Goal: Transaction & Acquisition: Purchase product/service

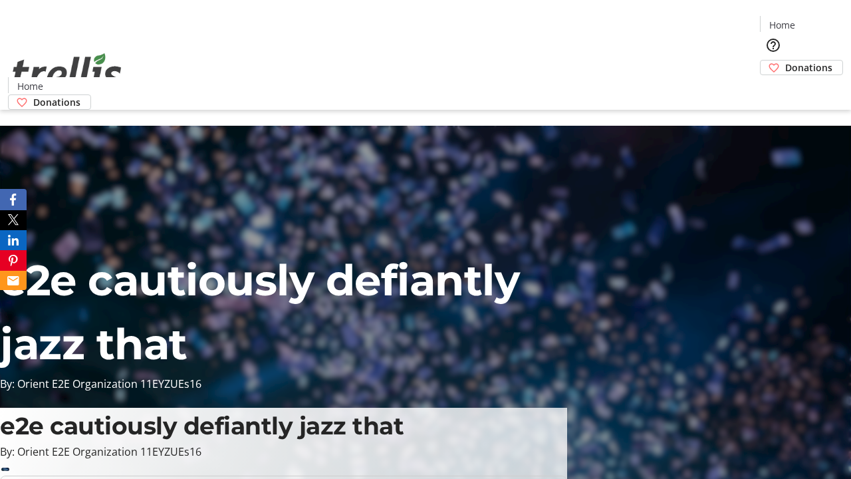
click at [813, 20] on span "Sign Up" at bounding box center [818, 19] width 39 height 16
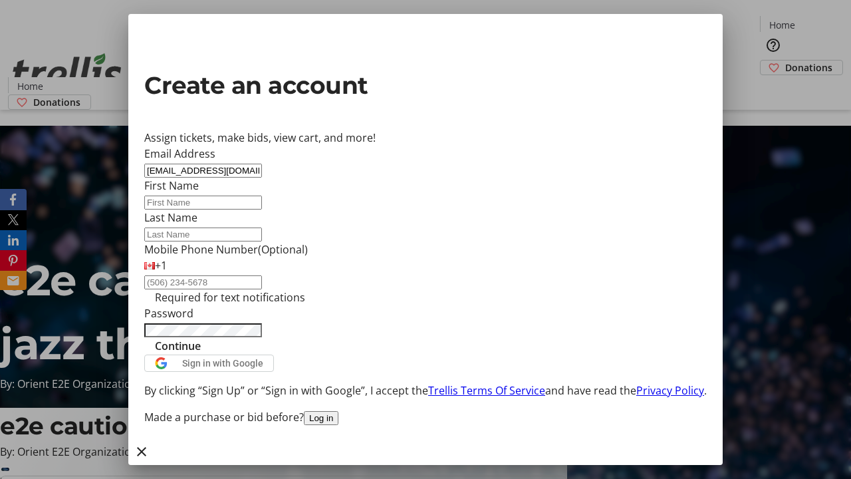
type input "[EMAIL_ADDRESS][DOMAIN_NAME]"
type input "Zion"
type input "[PERSON_NAME]"
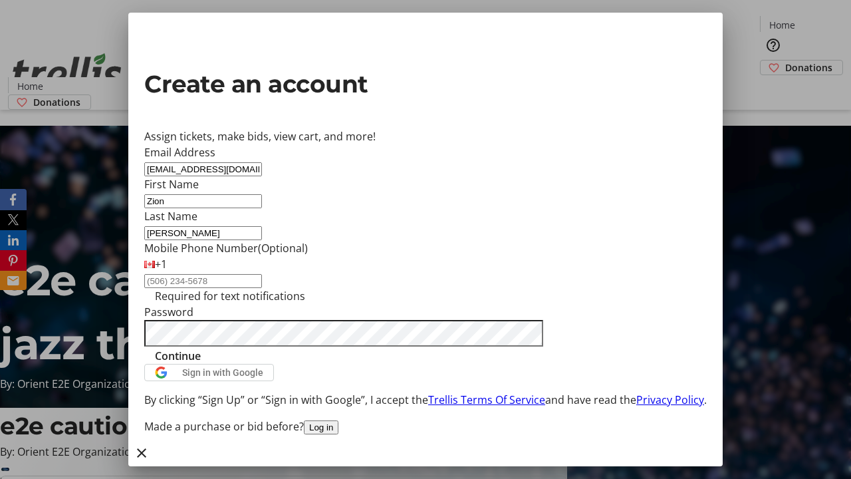
click at [201, 364] on span "Continue" at bounding box center [178, 356] width 46 height 16
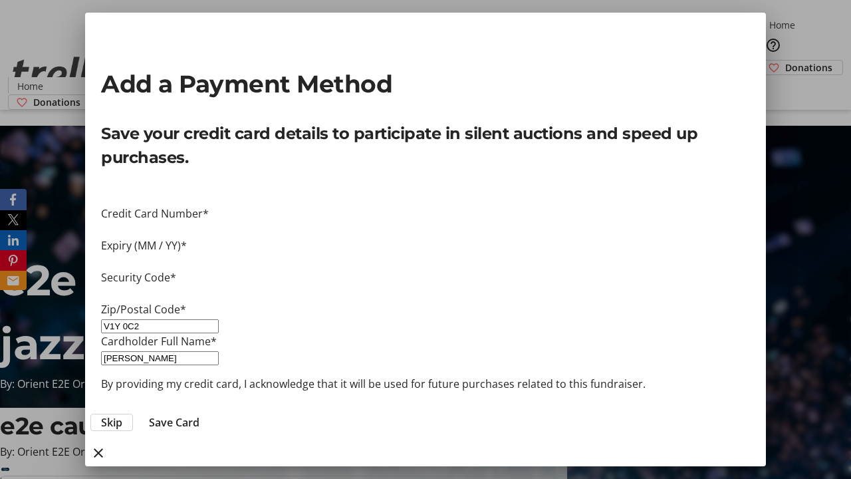
type input "V1Y 0C2"
click at [199, 414] on span "Save Card" at bounding box center [174, 422] width 51 height 16
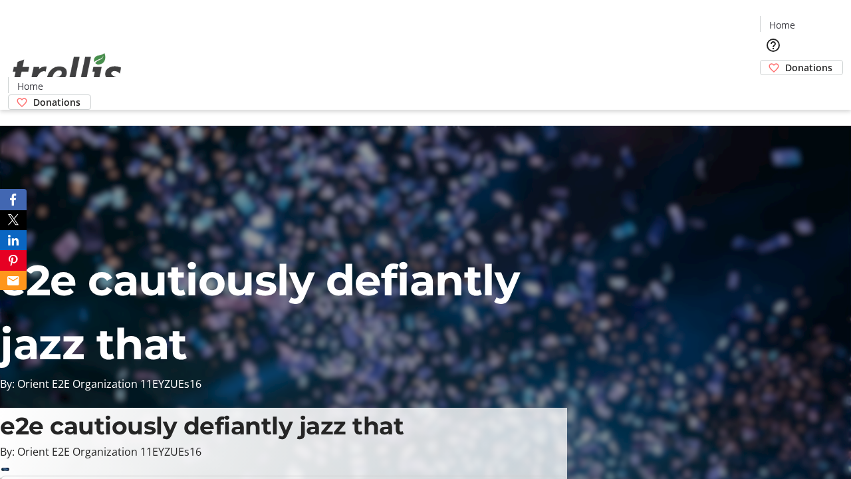
click at [785, 60] on span "Donations" at bounding box center [808, 67] width 47 height 14
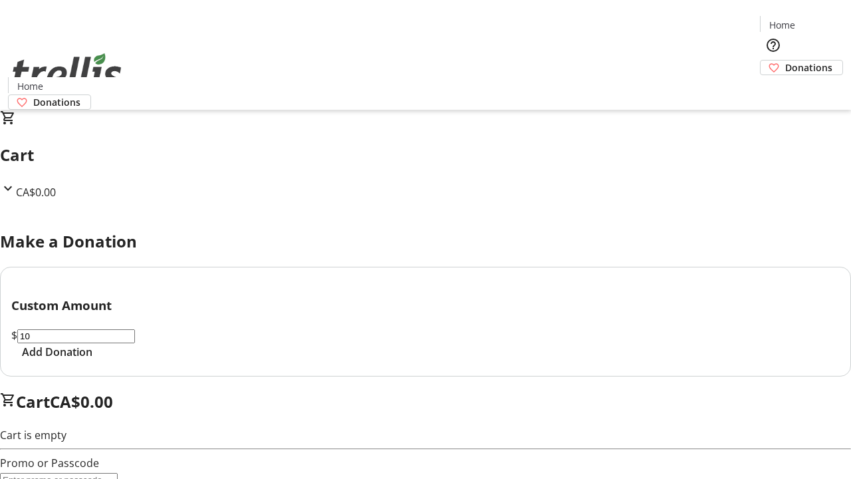
click at [92, 360] on span "Add Donation" at bounding box center [57, 352] width 70 height 16
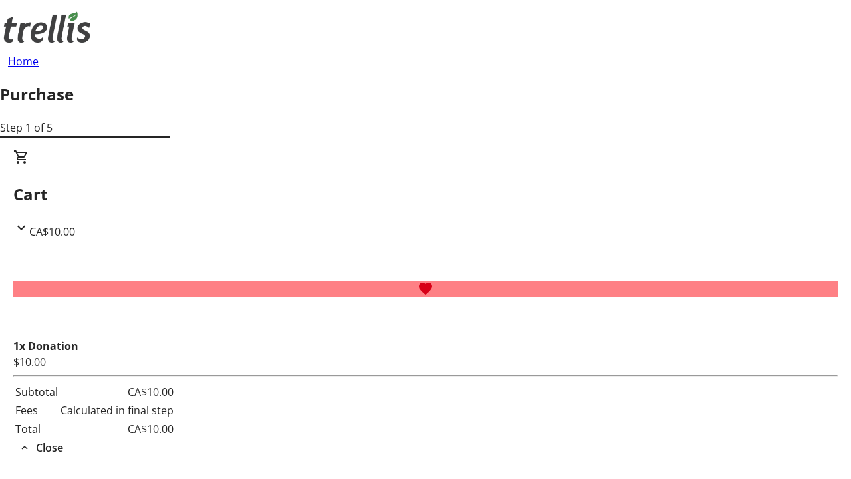
select select "CA"
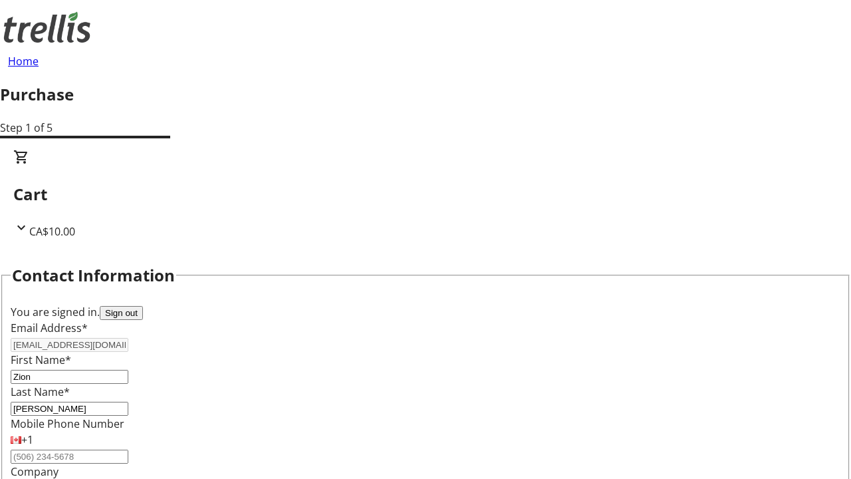
type input "[STREET_ADDRESS][PERSON_NAME]"
type input "Kelowna"
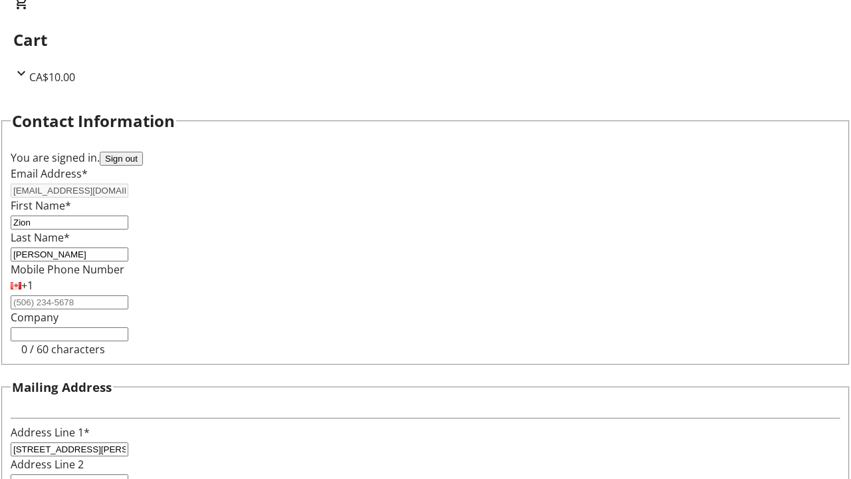
select select "BC"
type input "Kelowna"
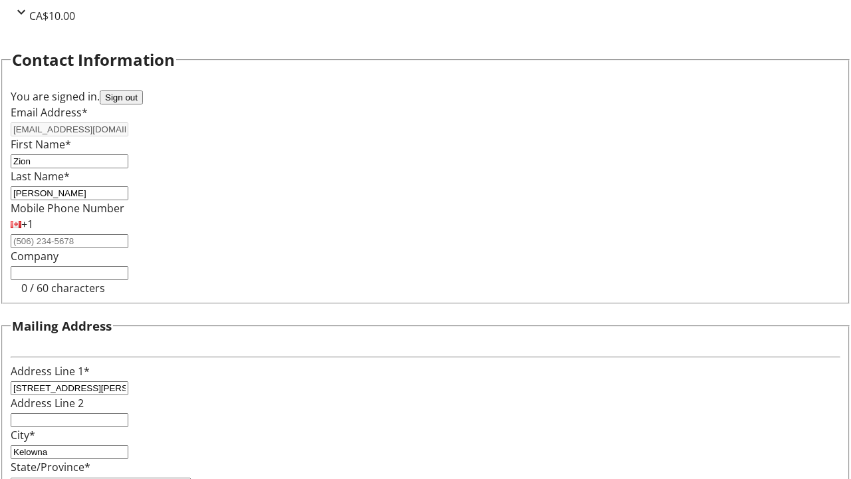
type input "V1Y 0C2"
